Goal: Task Accomplishment & Management: Manage account settings

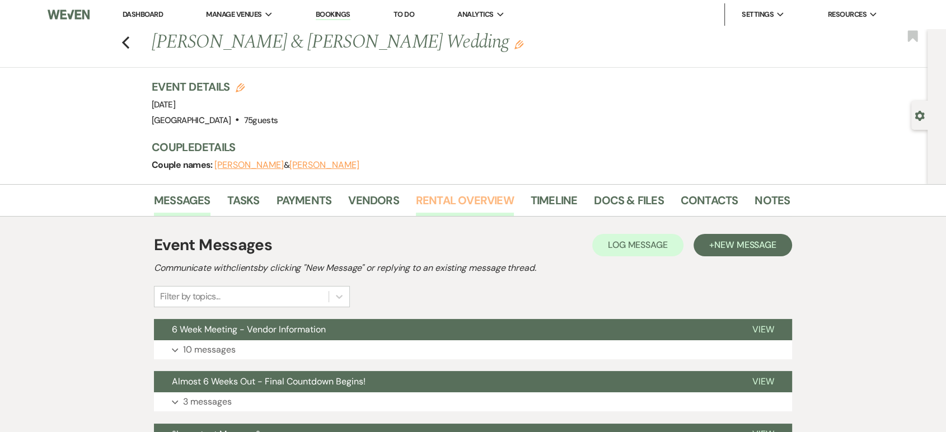
click at [464, 199] on link "Rental Overview" at bounding box center [465, 203] width 98 height 25
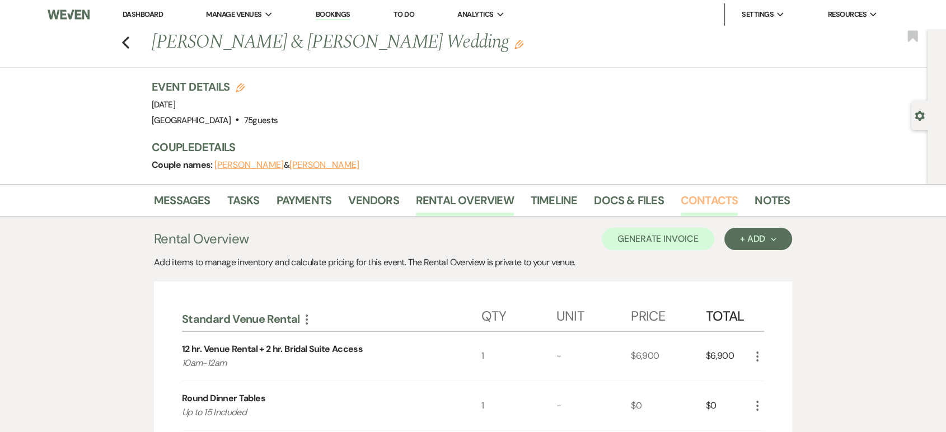
click at [701, 193] on link "Contacts" at bounding box center [710, 203] width 58 height 25
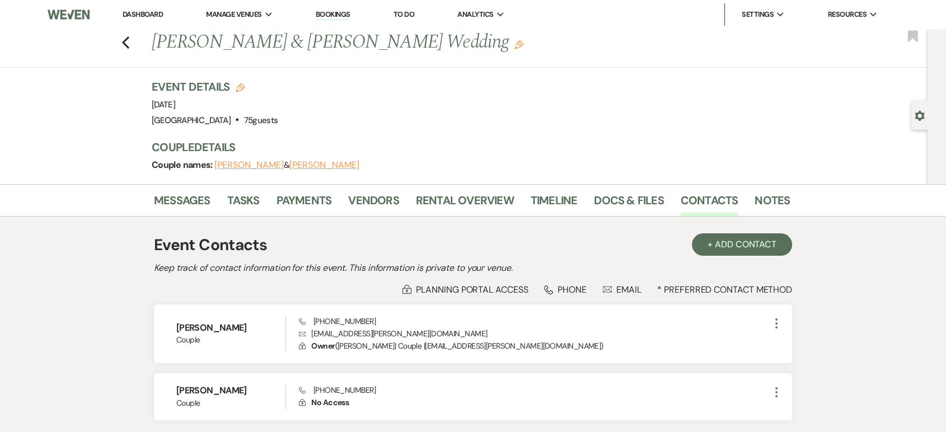
click at [107, 25] on ul "Dashboard Manage Venues Expand [GEOGRAPHIC_DATA] Bookings To Do Analytics Expan…" at bounding box center [500, 14] width 798 height 22
click at [146, 13] on link "Dashboard" at bounding box center [143, 15] width 40 height 10
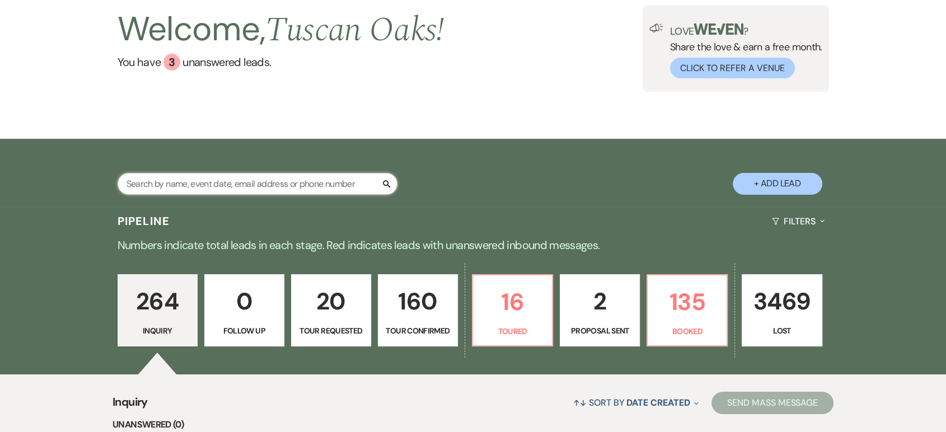
click at [227, 185] on input "text" at bounding box center [258, 184] width 280 height 22
type input "lauren"
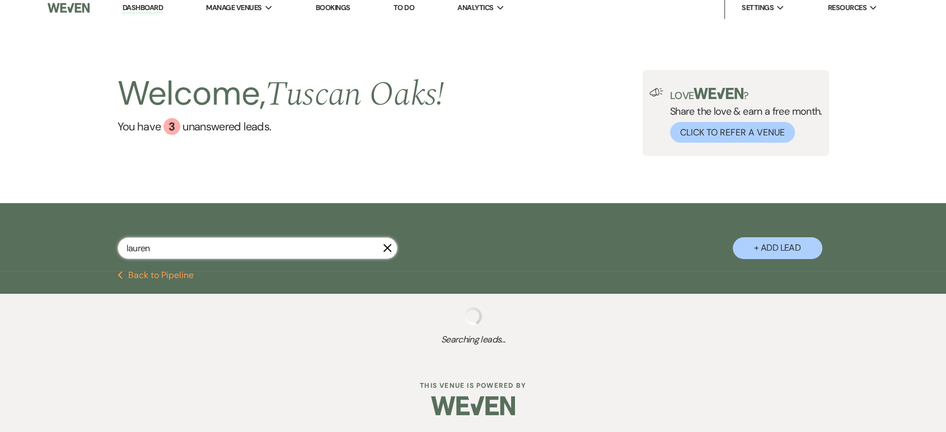
select select "6"
select select "4"
select select "8"
select select "5"
select select "8"
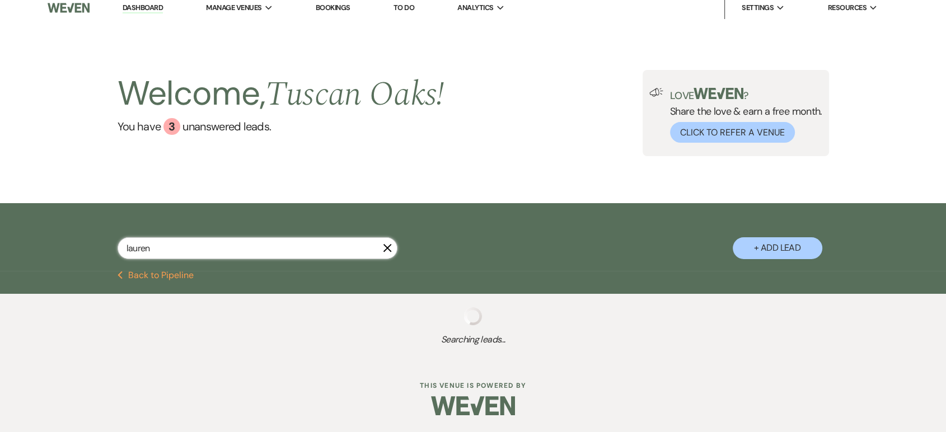
select select "5"
select select "8"
select select "5"
select select "8"
select select "5"
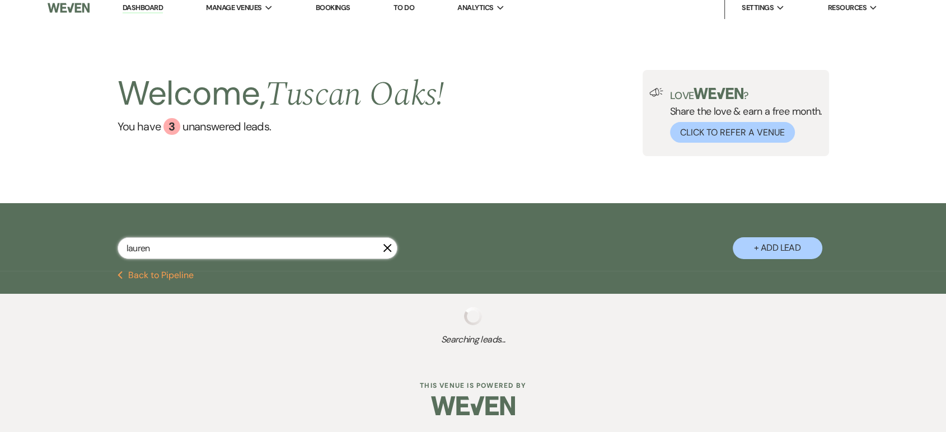
select select "8"
select select "5"
select select "4"
select select "8"
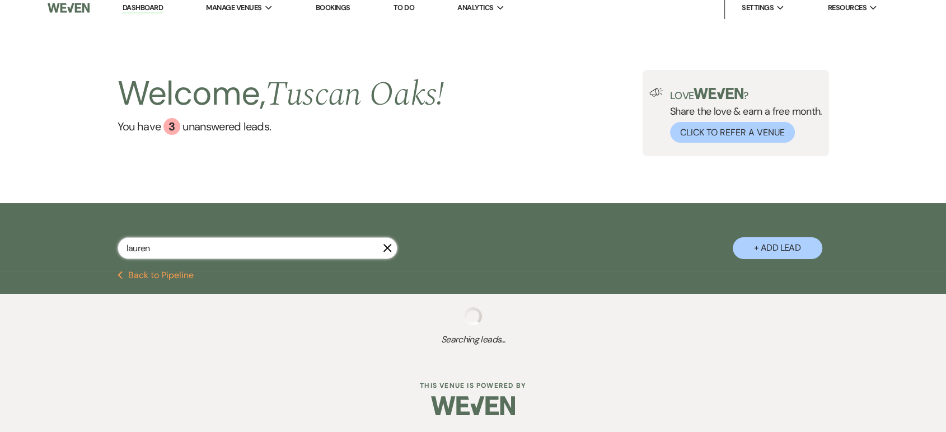
select select "5"
select select "8"
select select "6"
select select "8"
select select "5"
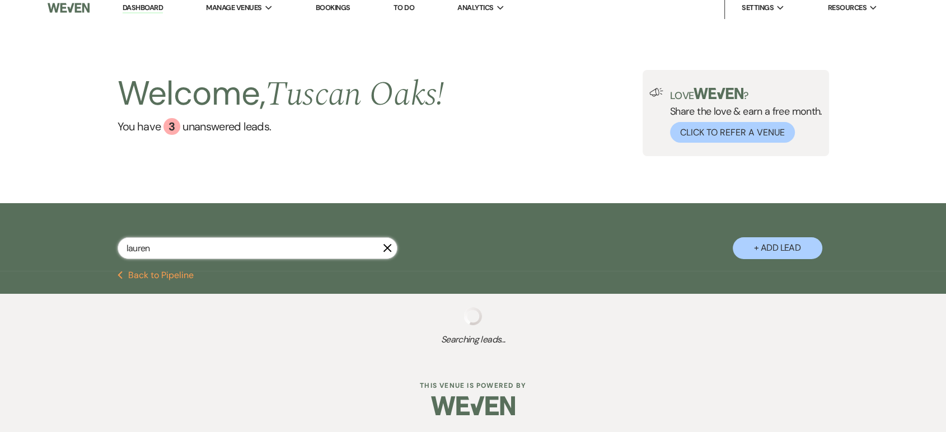
select select "8"
select select "5"
select select "8"
select select "5"
select select "8"
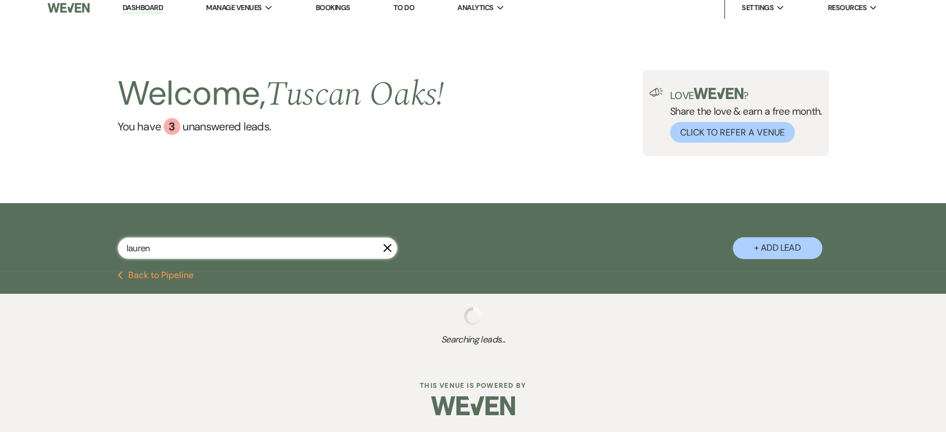
select select "7"
select select "8"
select select "5"
select select "8"
select select "5"
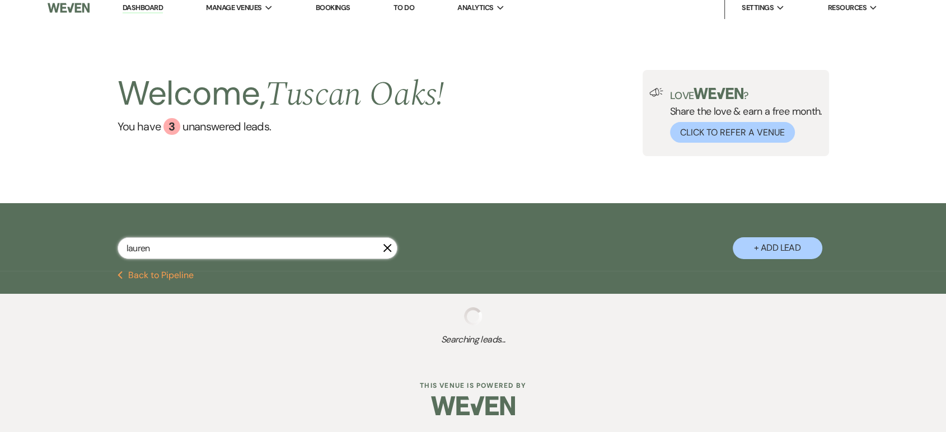
select select "8"
select select "10"
select select "8"
select select "5"
select select "8"
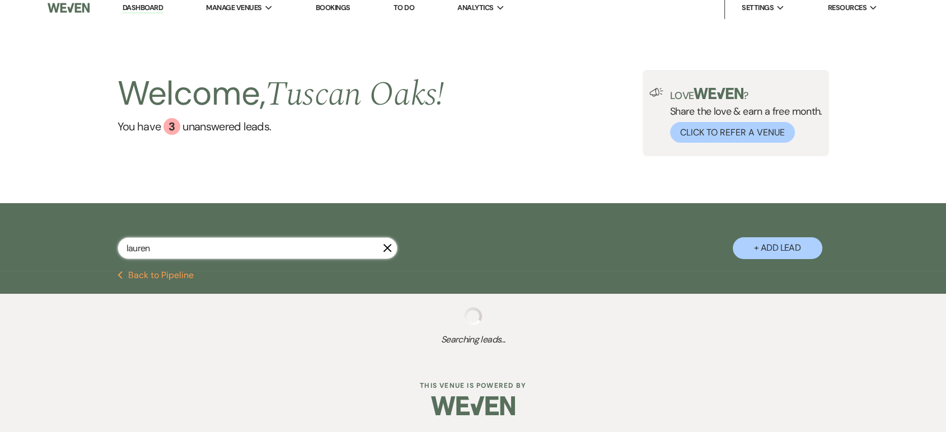
select select "6"
select select "2"
select select "8"
select select "6"
select select "8"
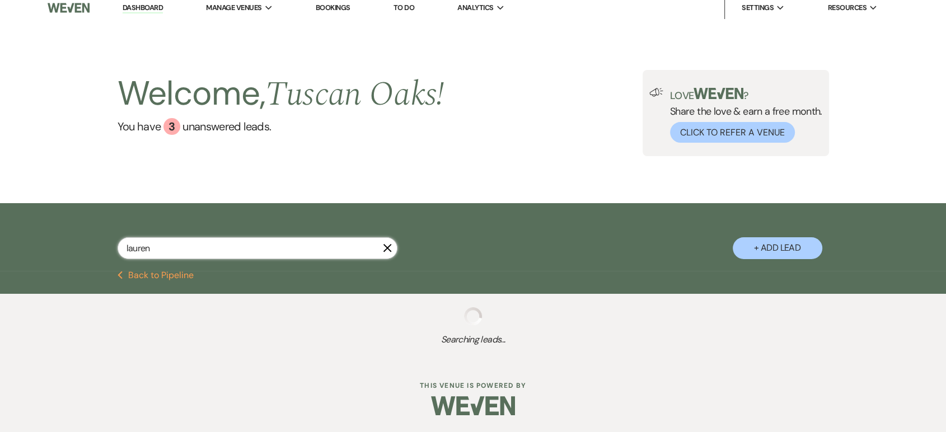
select select "5"
select select "8"
select select "5"
select select "8"
select select "5"
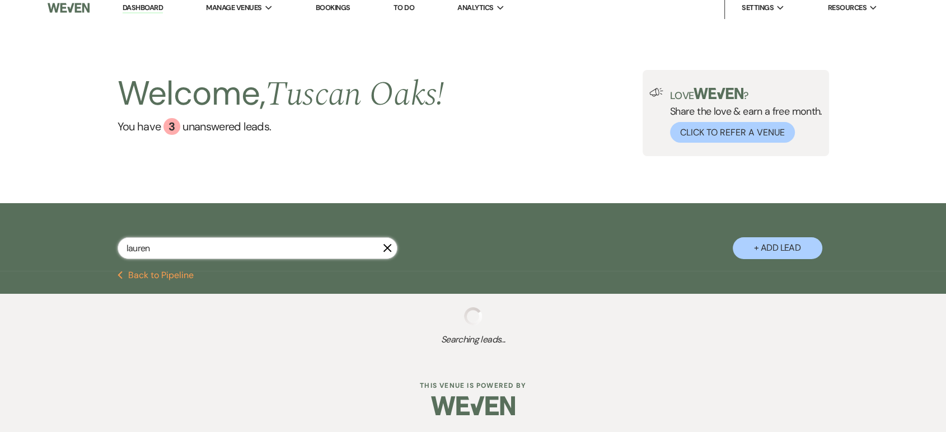
select select "8"
select select "5"
select select "8"
select select "5"
select select "4"
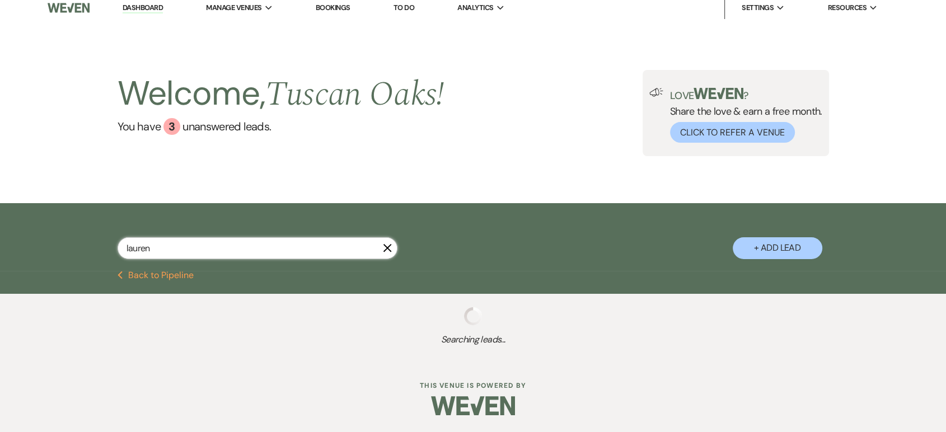
select select "8"
select select "5"
select select "8"
select select "5"
select select "8"
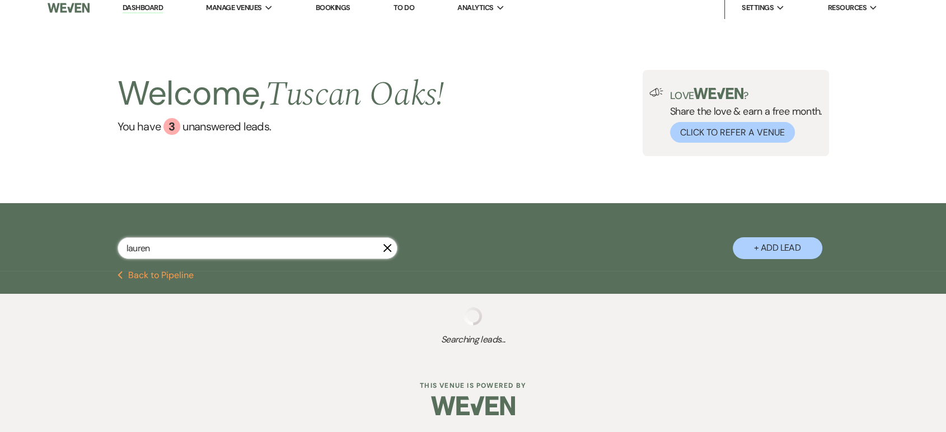
select select "5"
select select "8"
select select "5"
select select "8"
select select "5"
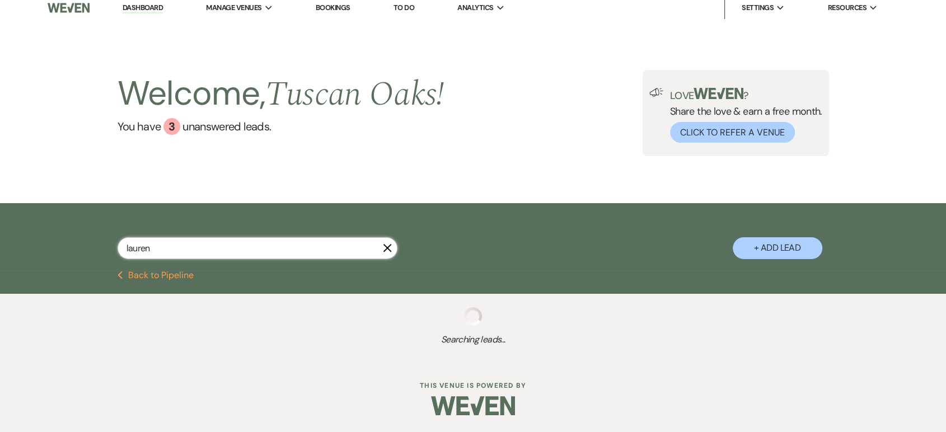
select select "8"
select select "5"
select select "8"
select select "5"
select select "8"
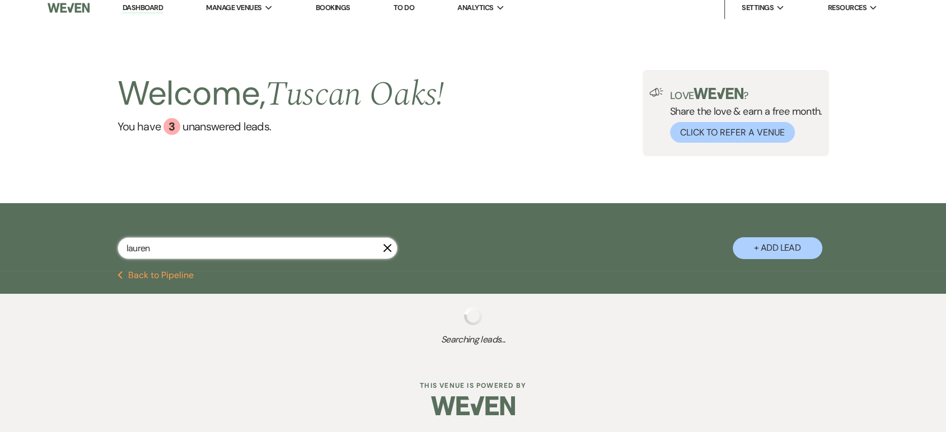
select select "5"
select select "8"
select select "5"
select select "8"
select select "5"
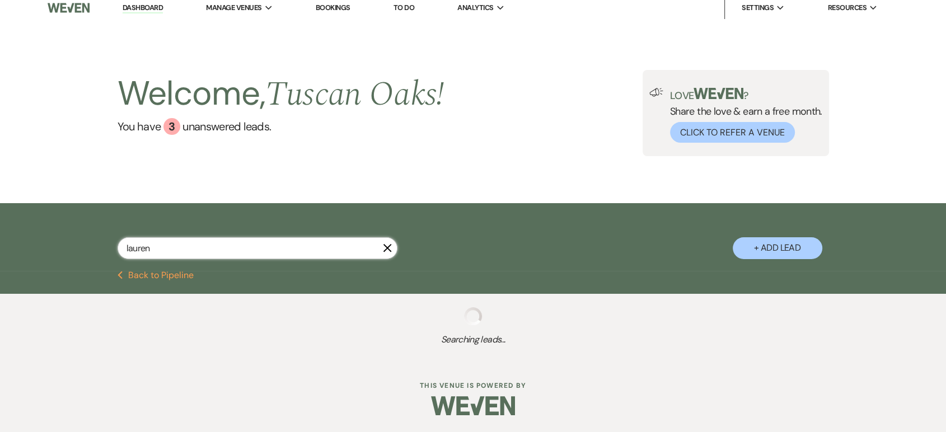
select select "8"
select select "5"
select select "8"
select select "5"
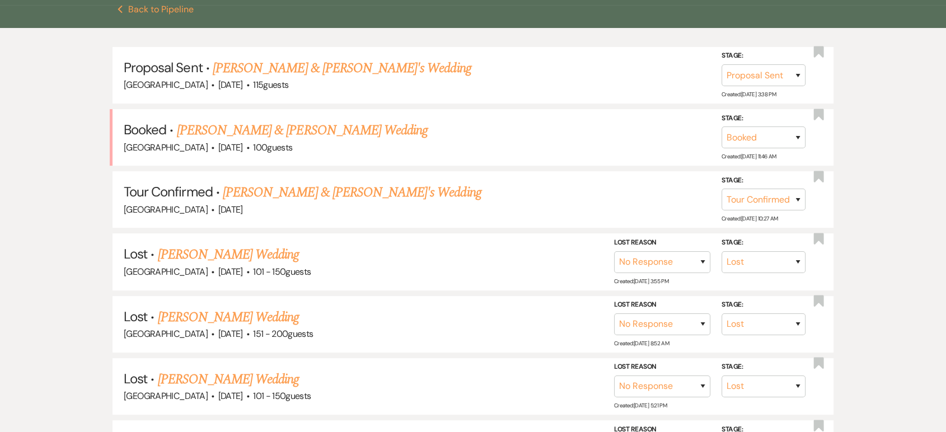
scroll to position [278, 0]
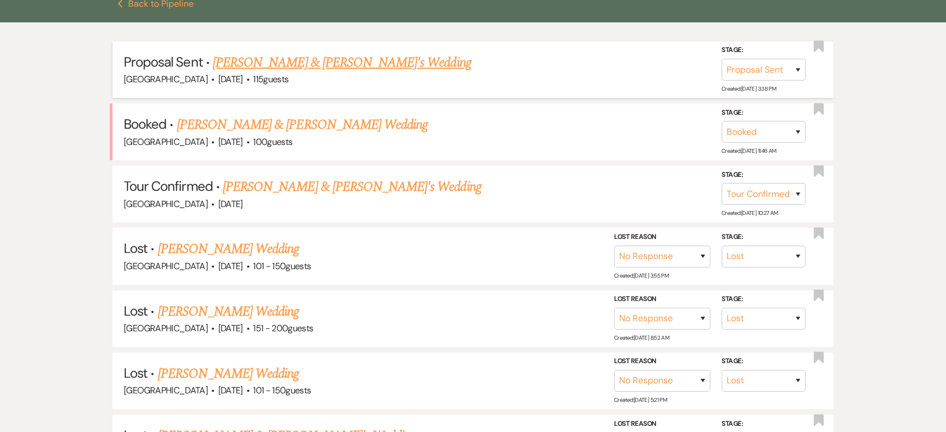
type input "lauren"
click at [298, 64] on link "[PERSON_NAME] & [PERSON_NAME]'s Wedding" at bounding box center [342, 63] width 259 height 20
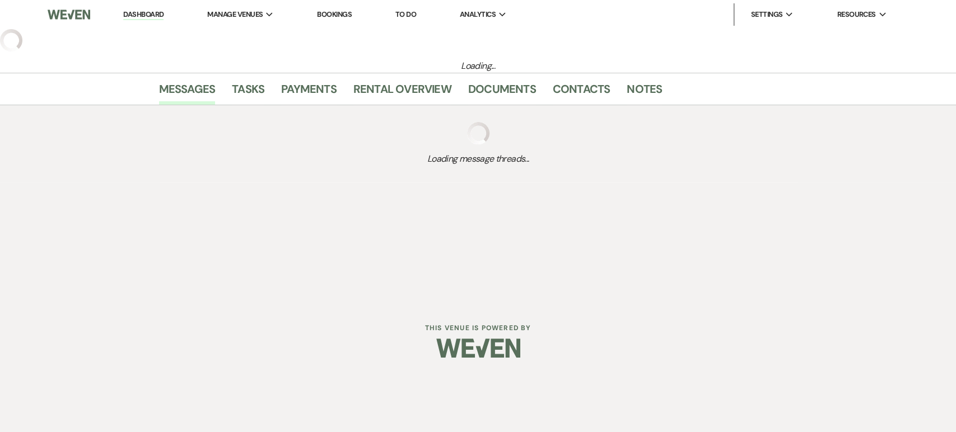
select select "6"
select select "5"
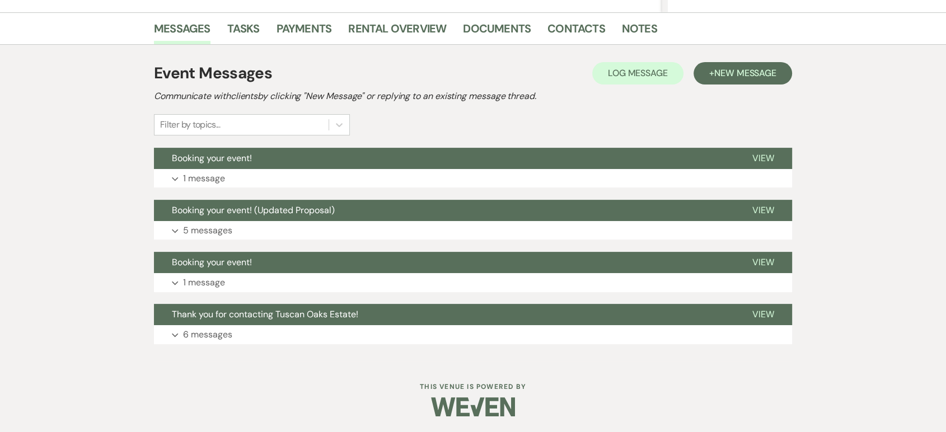
scroll to position [268, 0]
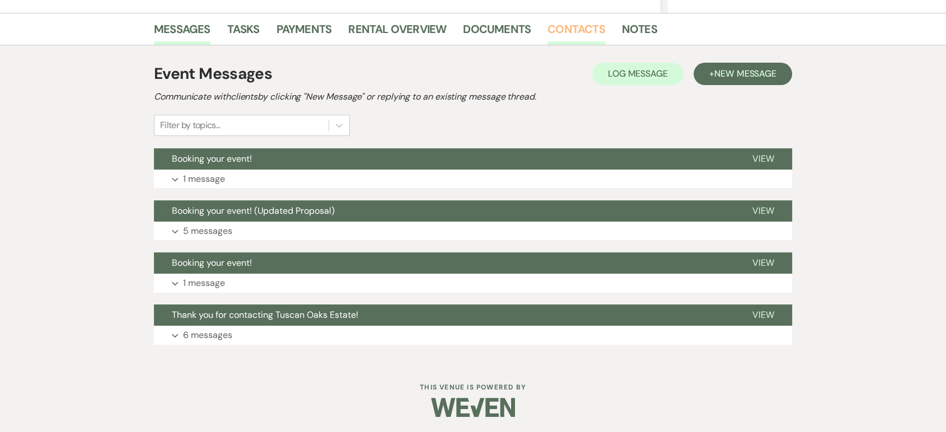
click at [560, 21] on link "Contacts" at bounding box center [576, 32] width 58 height 25
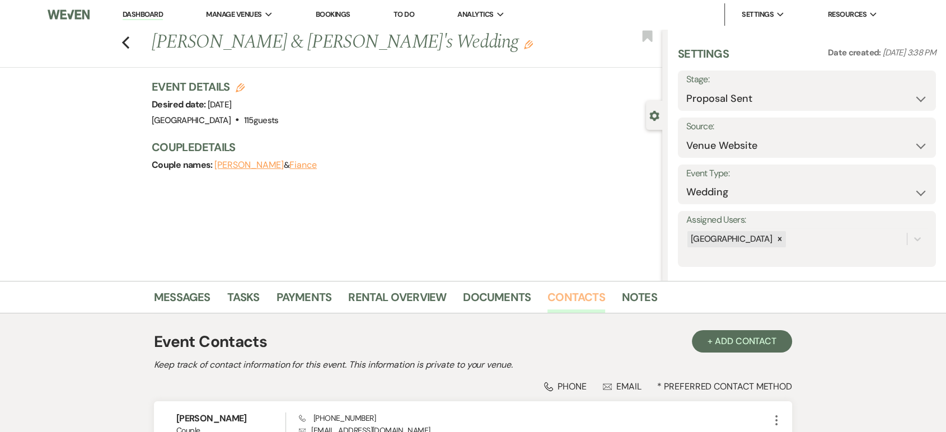
scroll to position [114, 0]
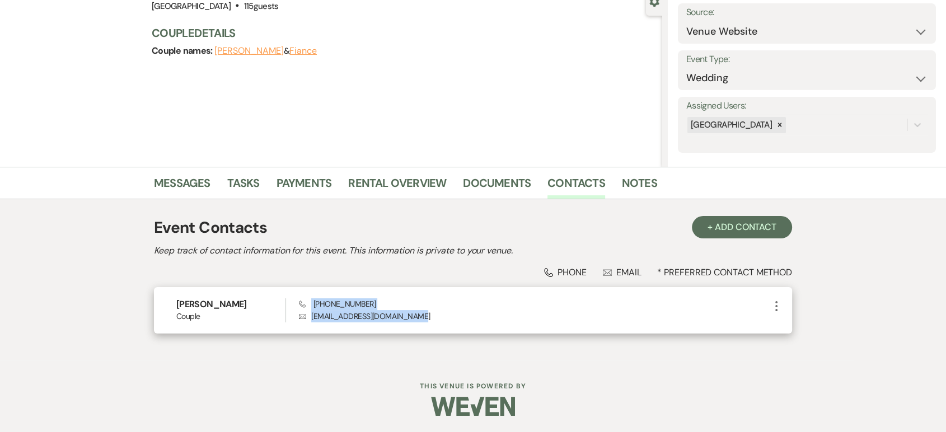
drag, startPoint x: 439, startPoint y: 318, endPoint x: 304, endPoint y: 305, distance: 136.1
click at [304, 305] on div "Phone [PHONE_NUMBER] Envelope [EMAIL_ADDRESS][DOMAIN_NAME]" at bounding box center [534, 310] width 471 height 24
copy div "[PHONE_NUMBER] Envelope [EMAIL_ADDRESS][DOMAIN_NAME]"
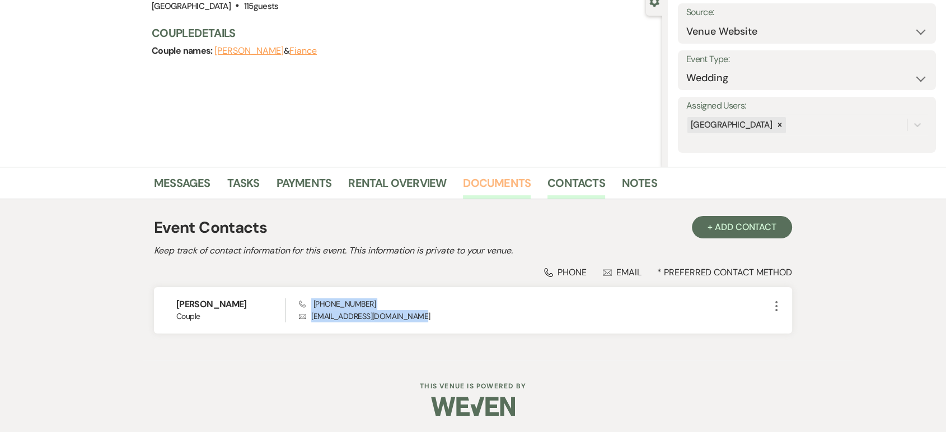
click at [500, 185] on link "Documents" at bounding box center [497, 186] width 68 height 25
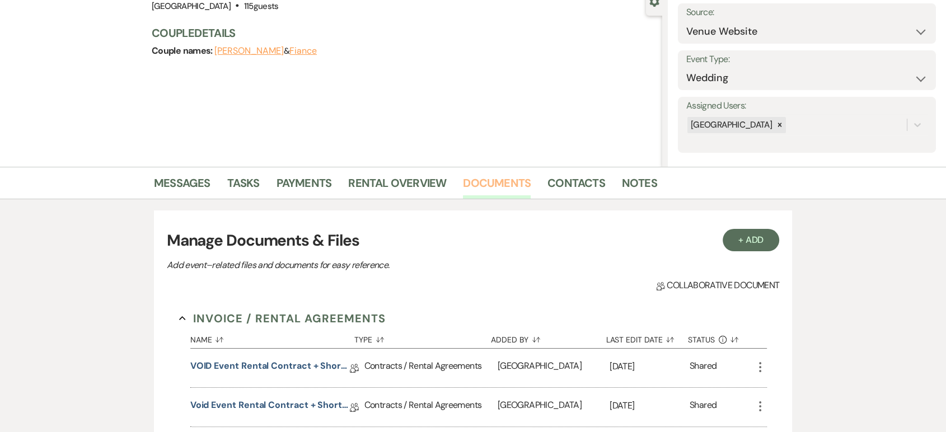
scroll to position [241, 0]
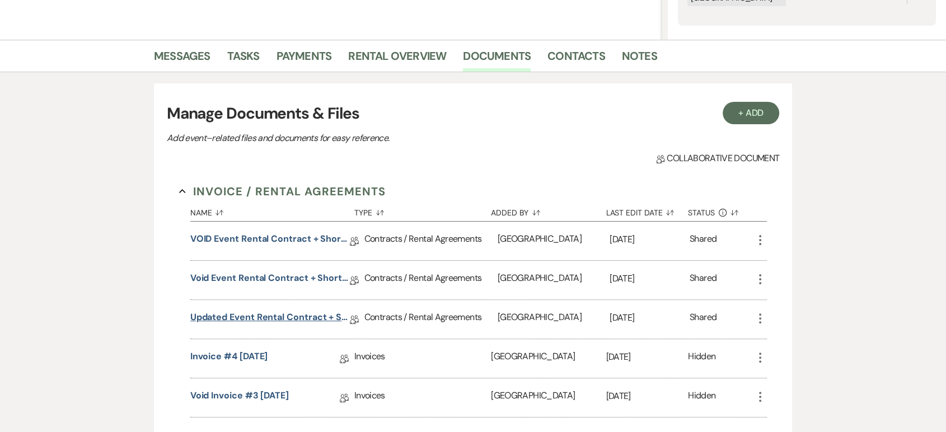
click at [246, 319] on link "Updated Event Rental Contract + Short Term Lease" at bounding box center [270, 319] width 160 height 17
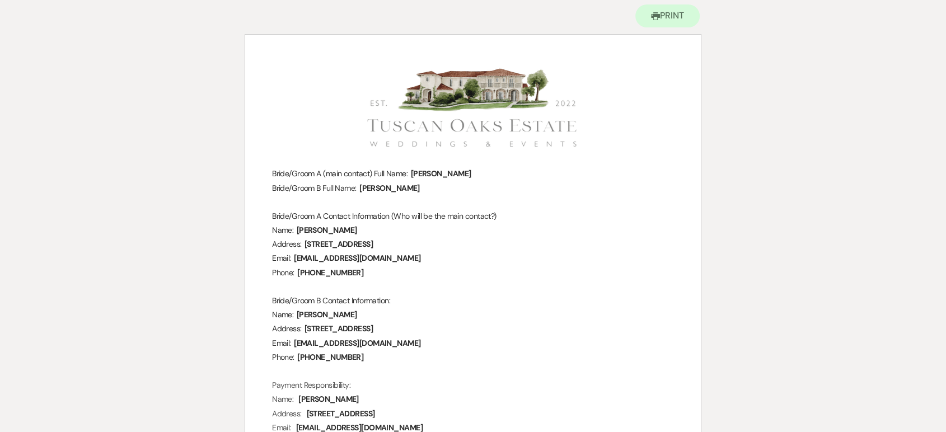
scroll to position [116, 0]
select select "6"
select select "5"
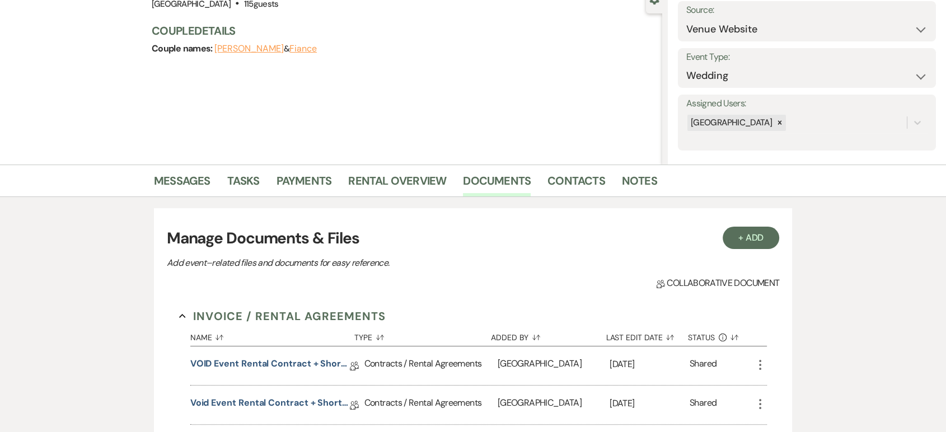
scroll to position [241, 0]
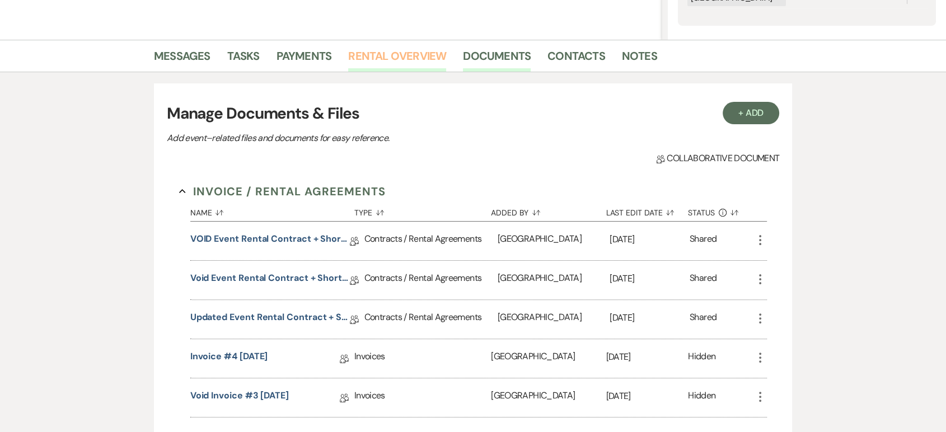
click at [392, 59] on link "Rental Overview" at bounding box center [397, 59] width 98 height 25
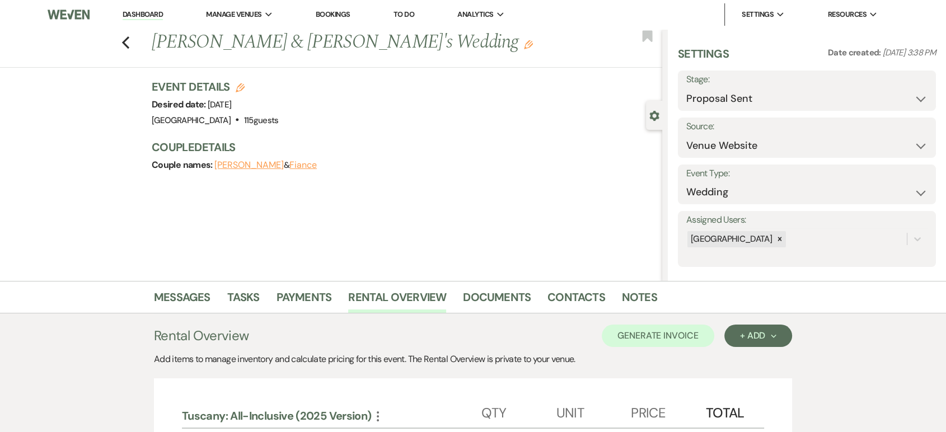
click at [147, 16] on link "Dashboard" at bounding box center [143, 15] width 40 height 11
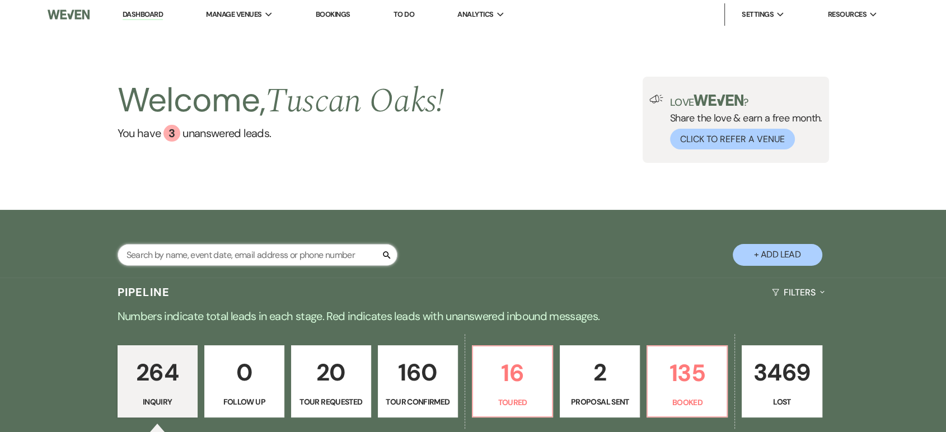
click at [243, 254] on input "text" at bounding box center [258, 255] width 280 height 22
type input "nikki"
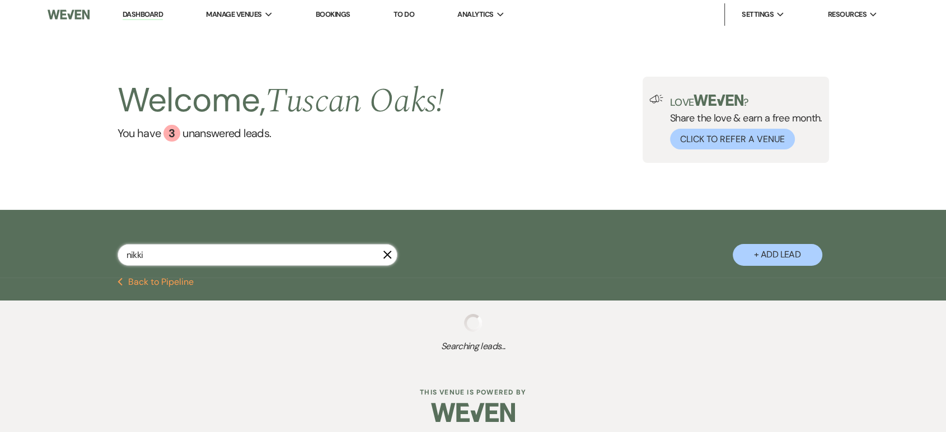
select select "8"
select select "5"
select select "8"
select select "5"
select select "8"
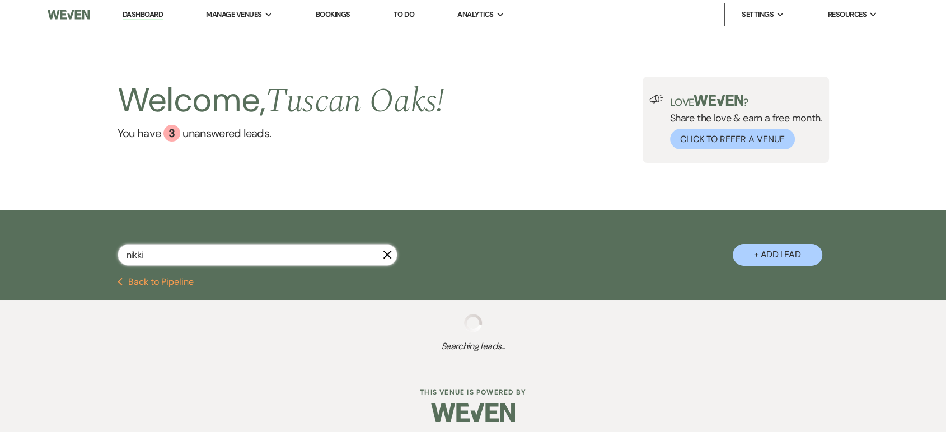
select select "5"
select select "8"
select select "5"
select select "8"
select select "5"
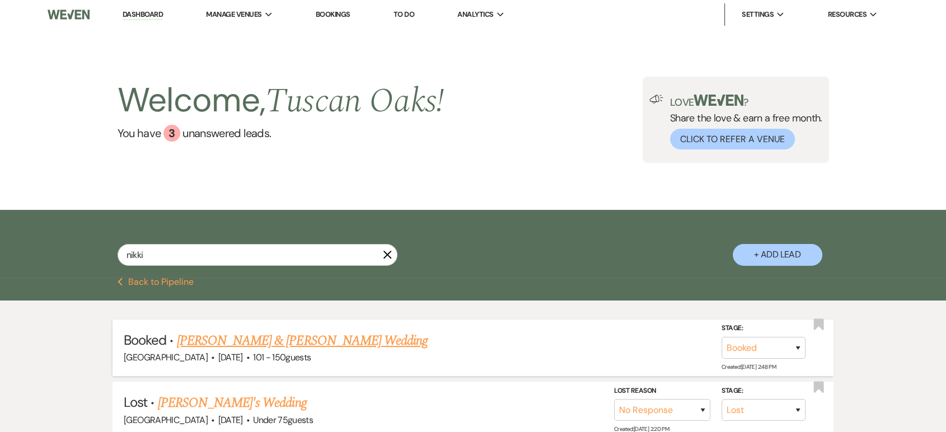
click at [277, 338] on link "[PERSON_NAME] & [PERSON_NAME] Wedding" at bounding box center [302, 341] width 251 height 20
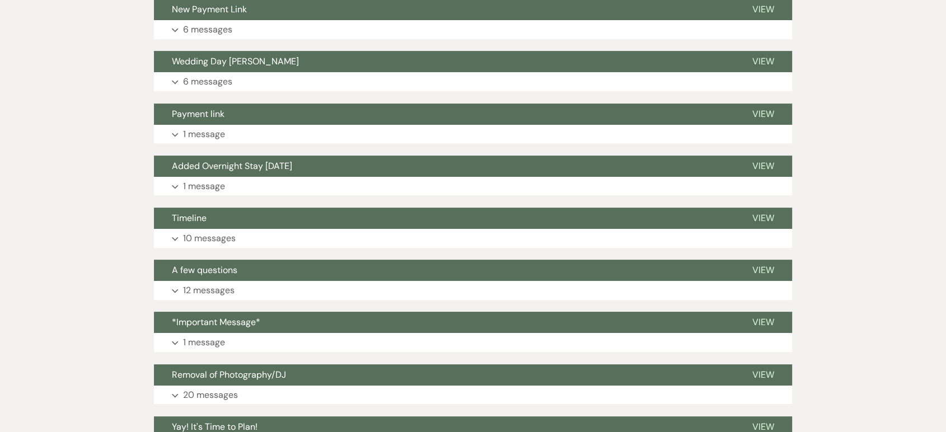
scroll to position [338, 0]
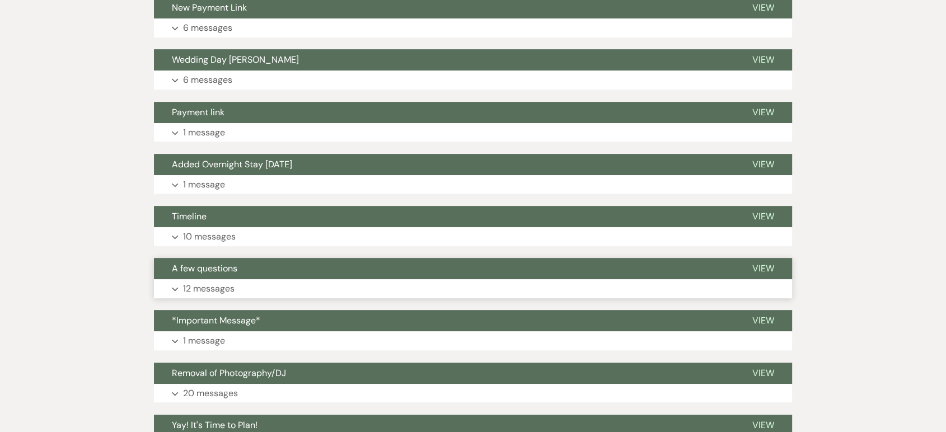
click at [213, 279] on button "Expand 12 messages" at bounding box center [473, 288] width 638 height 19
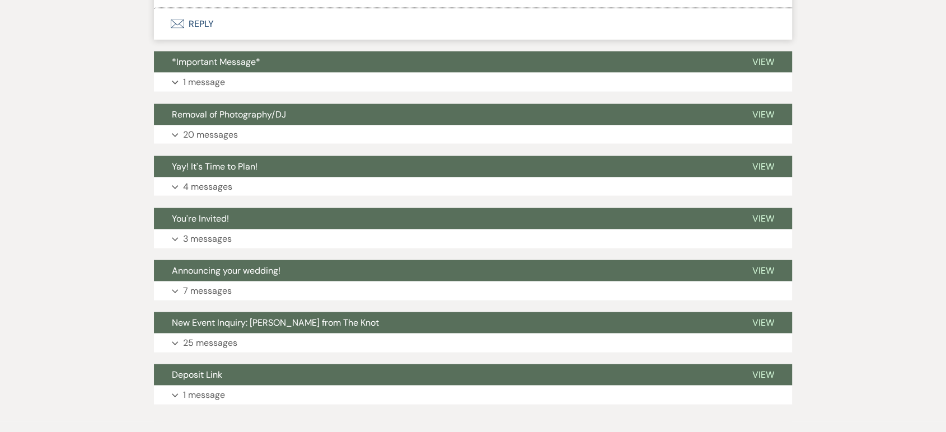
scroll to position [2327, 0]
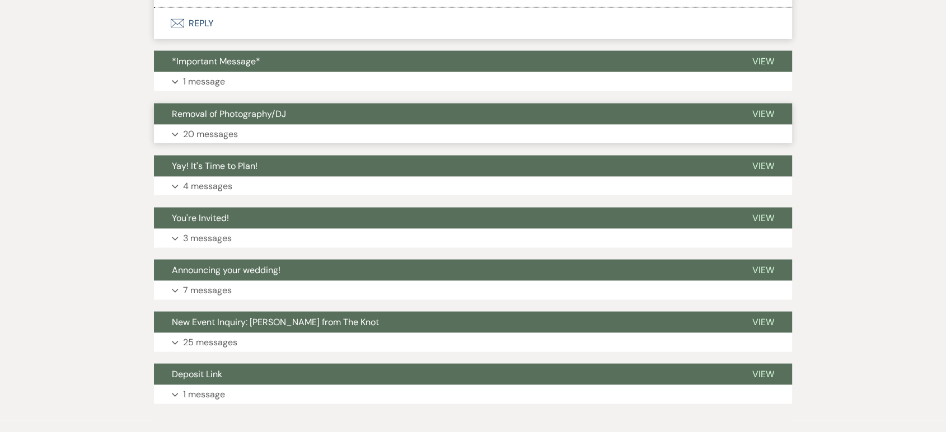
click at [223, 125] on button "Expand 20 messages" at bounding box center [473, 134] width 638 height 19
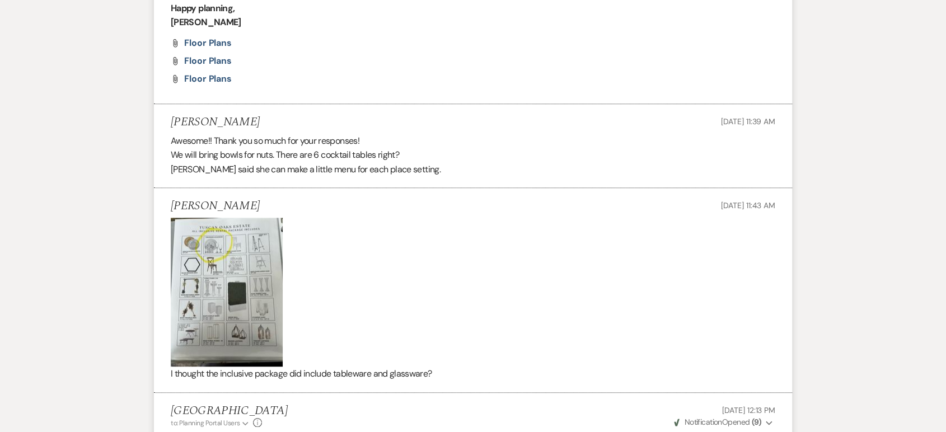
scroll to position [5043, 0]
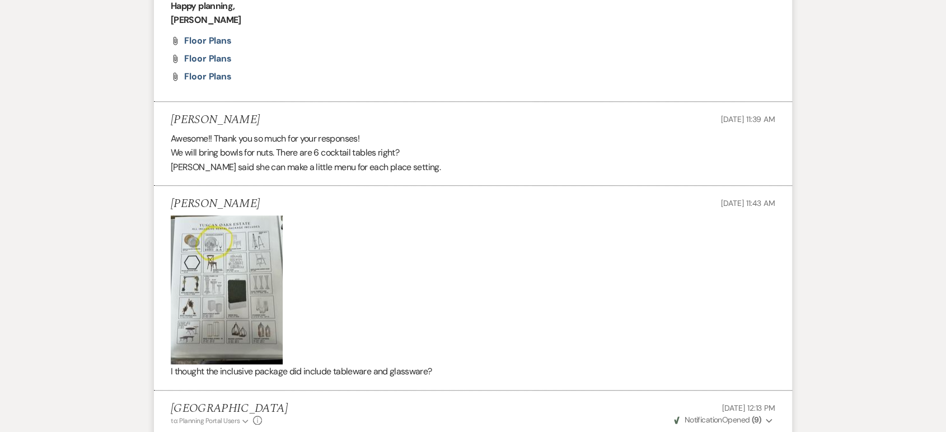
click at [246, 308] on img at bounding box center [227, 290] width 112 height 149
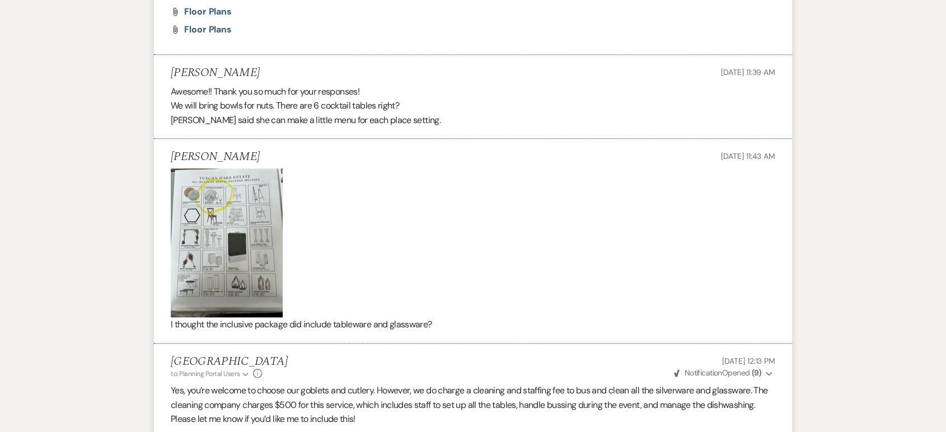
scroll to position [5100, 0]
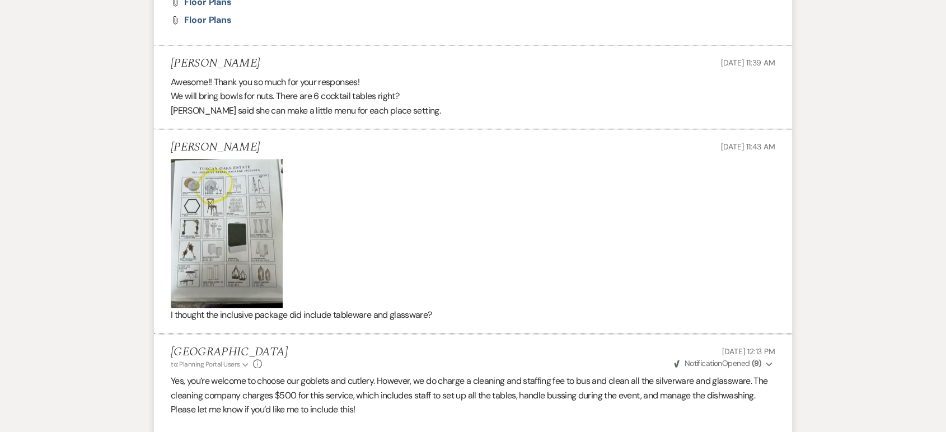
click at [567, 282] on p at bounding box center [473, 233] width 605 height 149
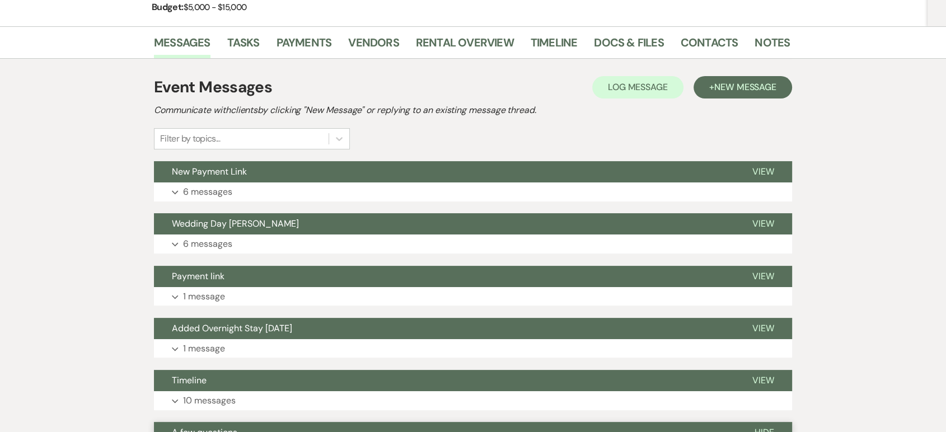
scroll to position [146, 0]
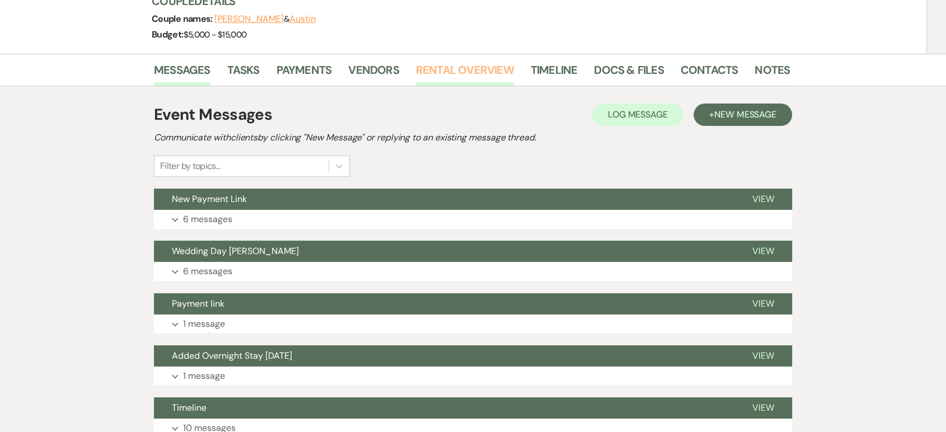
click at [452, 73] on link "Rental Overview" at bounding box center [465, 73] width 98 height 25
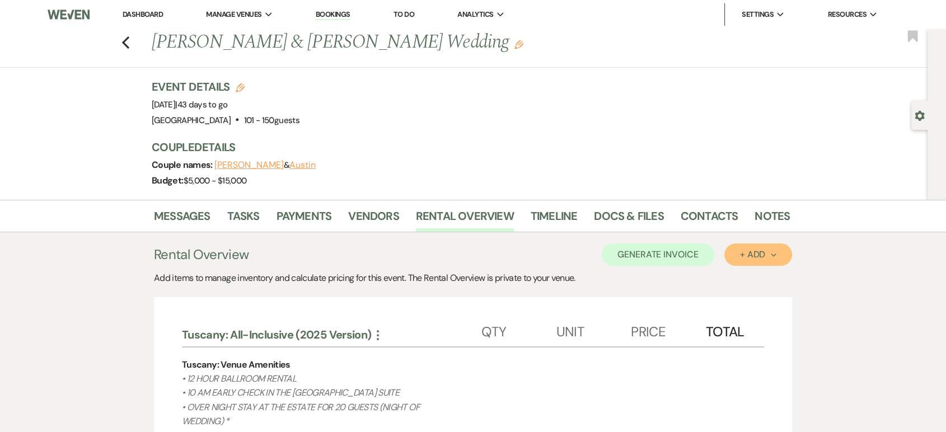
click at [736, 252] on button "+ Add Next" at bounding box center [758, 255] width 68 height 22
click at [748, 282] on button "Item" at bounding box center [752, 280] width 57 height 17
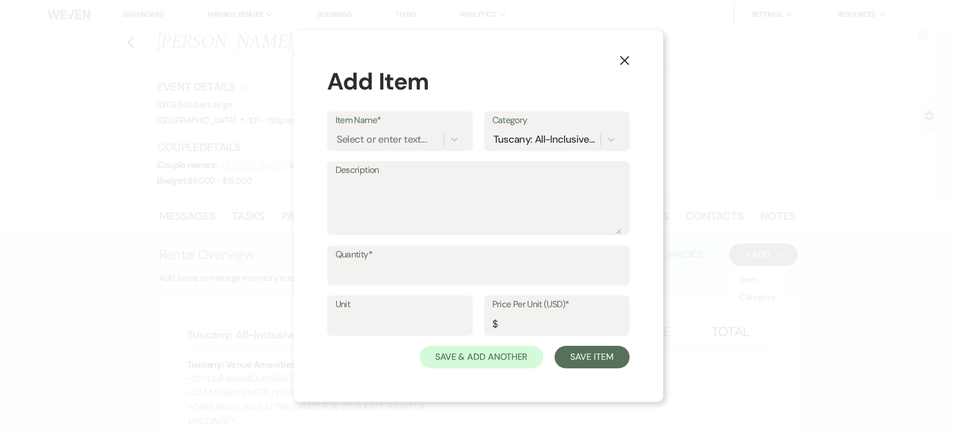
click at [616, 54] on button "X" at bounding box center [624, 60] width 17 height 20
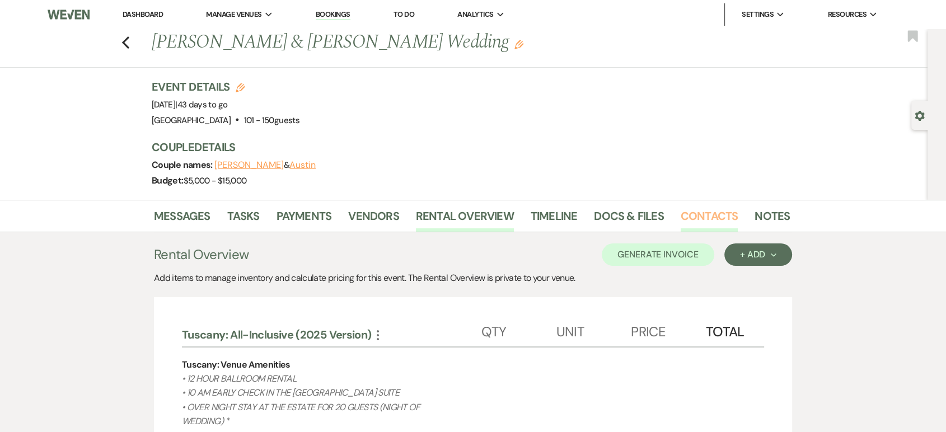
click at [690, 212] on link "Contacts" at bounding box center [710, 219] width 58 height 25
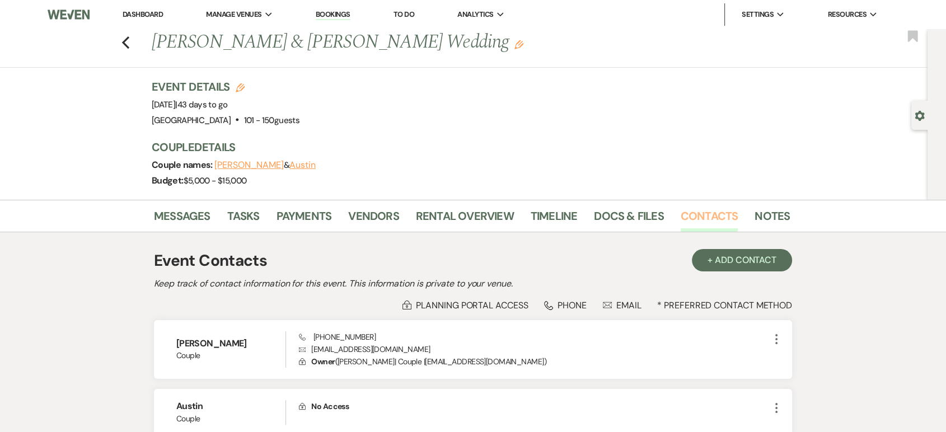
scroll to position [102, 0]
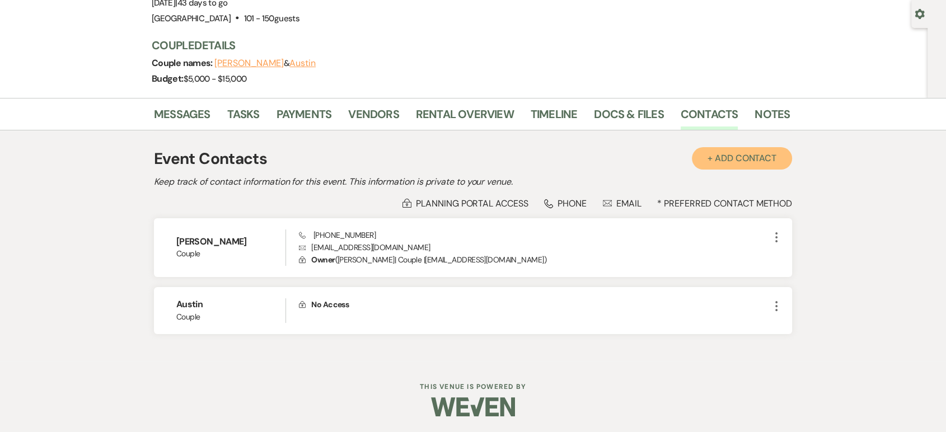
click at [720, 162] on button "+ Add Contact" at bounding box center [742, 158] width 100 height 22
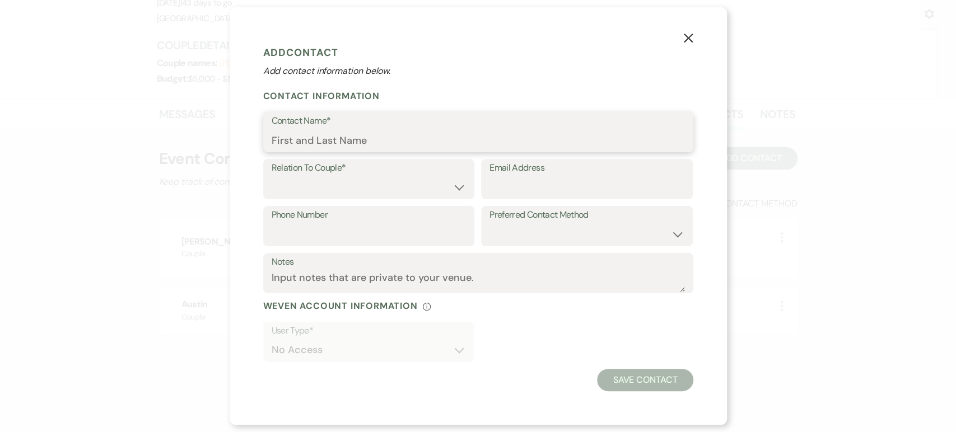
click at [305, 142] on input "Contact Name*" at bounding box center [478, 140] width 413 height 22
type input "[PERSON_NAME]"
click at [331, 190] on select "Couple Planner Parent of Couple Family Member Friend Other" at bounding box center [369, 187] width 195 height 22
select select "1"
click at [272, 176] on select "Couple Planner Parent of Couple Family Member Friend Other" at bounding box center [369, 187] width 195 height 22
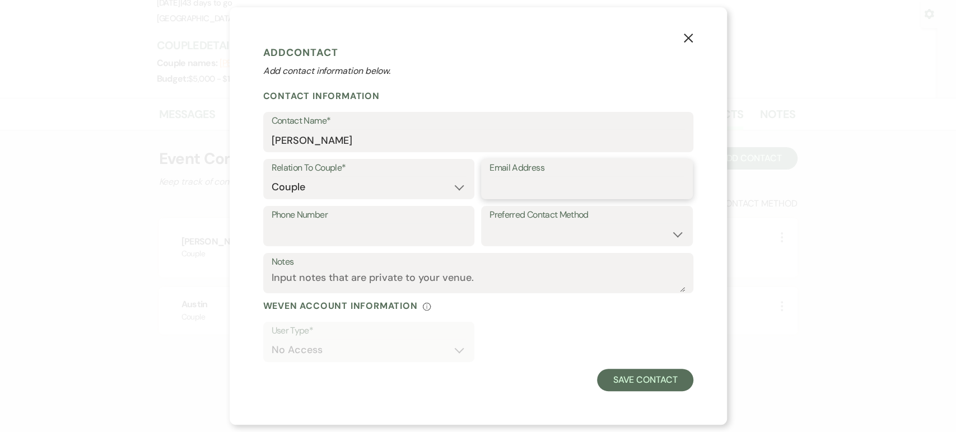
click at [509, 185] on input "Email Address" at bounding box center [586, 187] width 195 height 22
type input "[EMAIL_ADDRESS][DOMAIN_NAME]"
click at [288, 241] on input "Phone Number" at bounding box center [369, 234] width 195 height 22
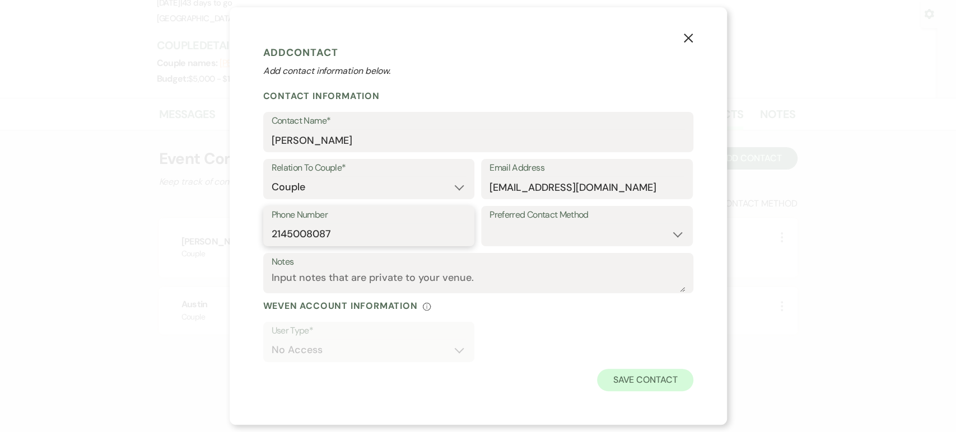
type input "2145008087"
click at [613, 377] on button "Save Contact" at bounding box center [645, 380] width 96 height 22
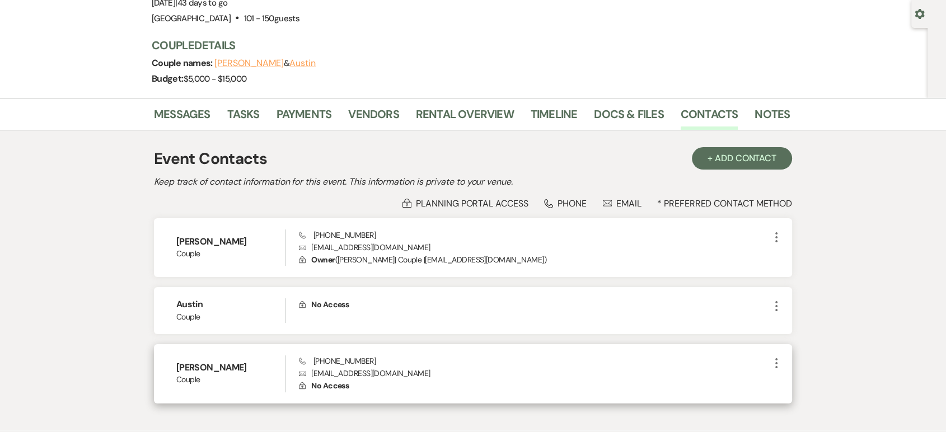
click at [777, 359] on use "button" at bounding box center [776, 363] width 2 height 10
click at [784, 376] on button "Pencil Edit" at bounding box center [803, 385] width 67 height 19
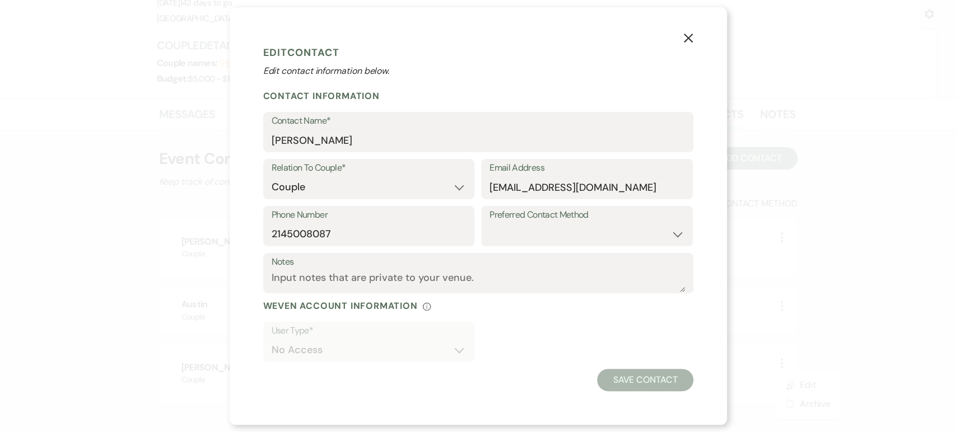
click at [499, 342] on div "User Type* No Access" at bounding box center [478, 345] width 430 height 47
click at [399, 188] on select "Couple Planner Parent of Couple Family Member Friend Other" at bounding box center [369, 187] width 195 height 22
select select "3"
click at [272, 176] on select "Couple Planner Parent of Couple Family Member Friend Other" at bounding box center [369, 187] width 195 height 22
click at [663, 386] on button "Save Contact" at bounding box center [645, 380] width 96 height 22
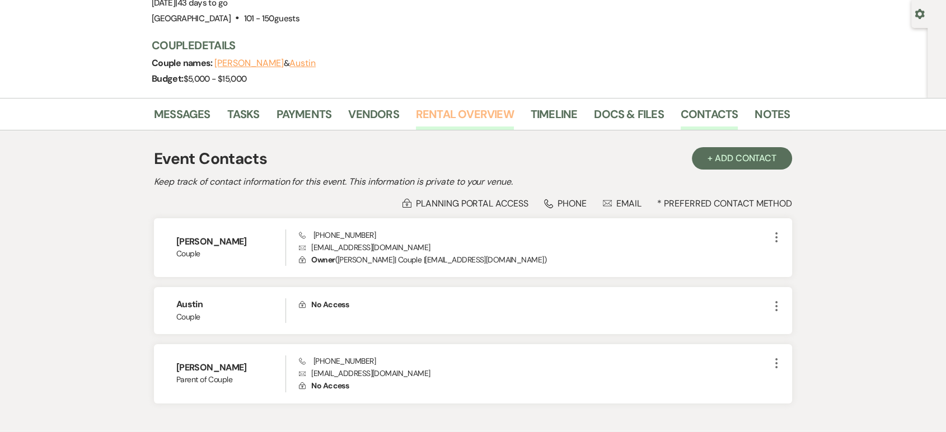
click at [451, 124] on link "Rental Overview" at bounding box center [465, 117] width 98 height 25
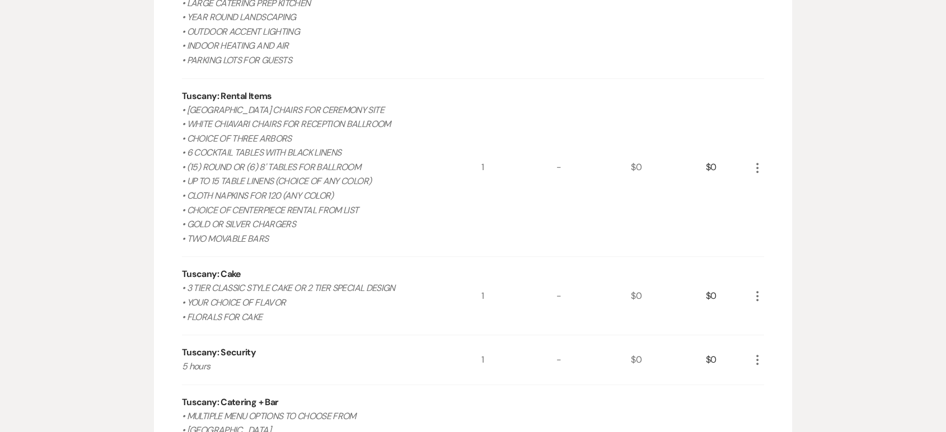
scroll to position [532, 0]
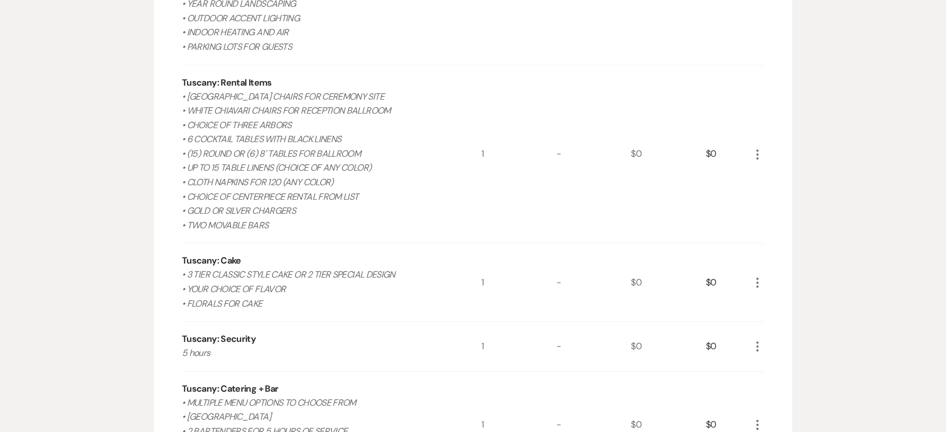
click at [570, 351] on div "-" at bounding box center [593, 346] width 75 height 49
